Goal: Find contact information: Obtain details needed to contact an individual or organization

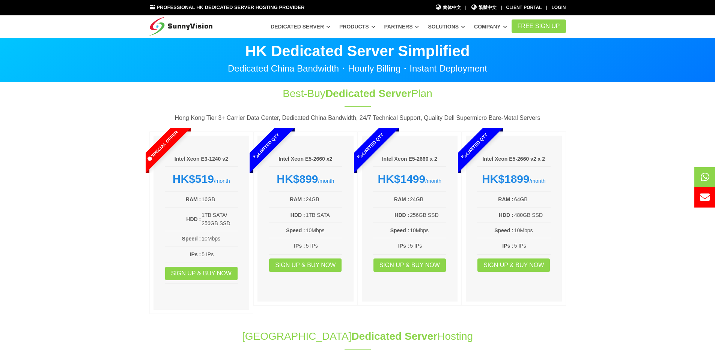
click at [100, 192] on section "Best-Buy Dedicated Server Plan Hong Kong Tier 3+ Carrier Data Center, Dedicated…" at bounding box center [357, 202] width 715 height 239
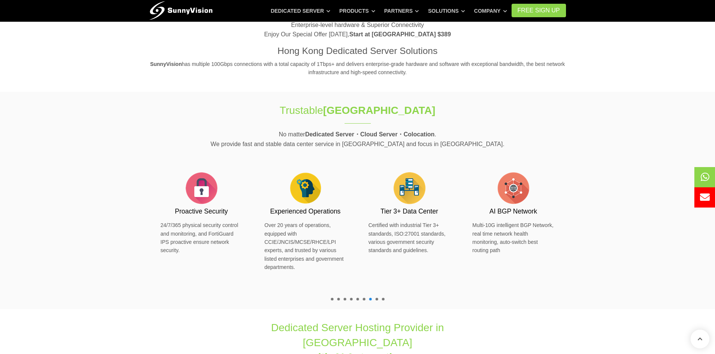
scroll to position [340, 0]
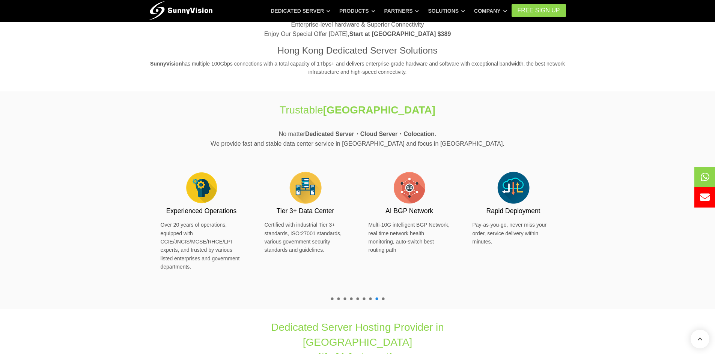
drag, startPoint x: 134, startPoint y: 212, endPoint x: 101, endPoint y: 251, distance: 51.4
click at [101, 251] on section "Trustable [GEOGRAPHIC_DATA] Data Center No matter Dedicated Server・Cloud Server…" at bounding box center [357, 201] width 715 height 218
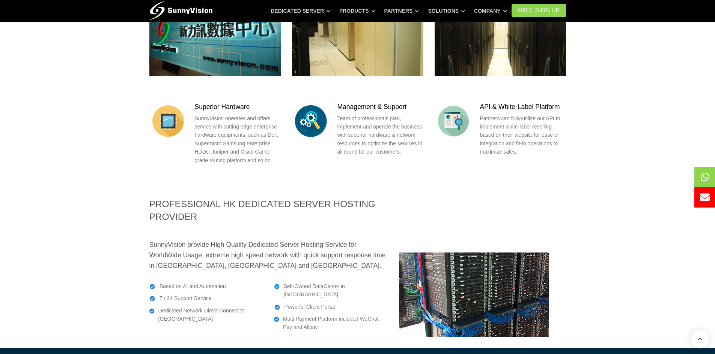
scroll to position [944, 0]
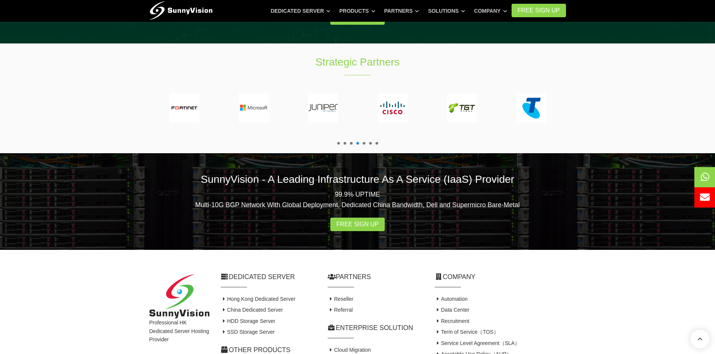
scroll to position [1376, 0]
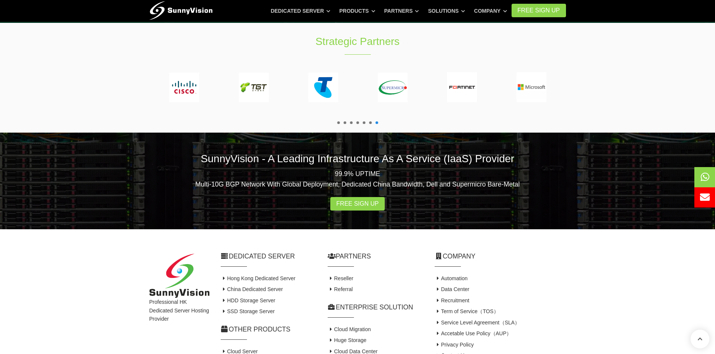
click at [449, 353] on link "Contact Us" at bounding box center [450, 356] width 33 height 6
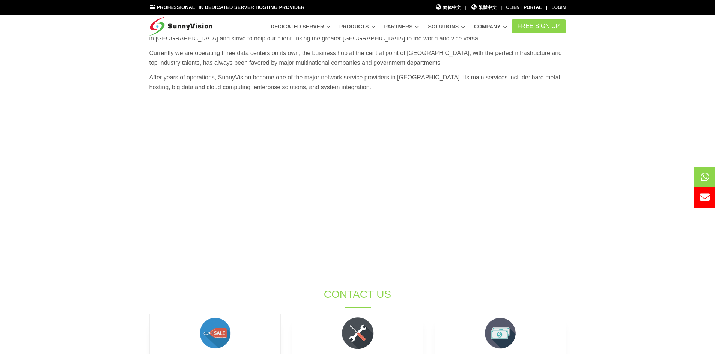
scroll to position [56, 0]
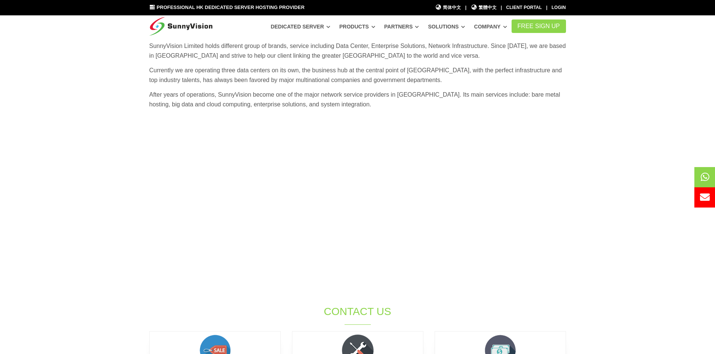
click at [586, 193] on section "SunnyVision Limited holds different group of brands, service including Data Cen…" at bounding box center [357, 245] width 715 height 439
click at [102, 289] on section "SunnyVision Limited holds different group of brands, service including Data Cen…" at bounding box center [357, 245] width 715 height 439
